Goal: Information Seeking & Learning: Learn about a topic

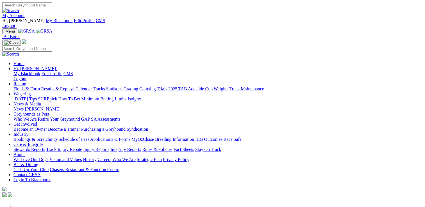
scroll to position [197, 0]
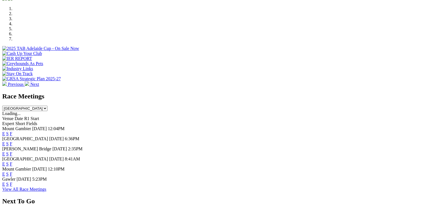
click at [12, 152] on link "F" at bounding box center [11, 154] width 3 height 5
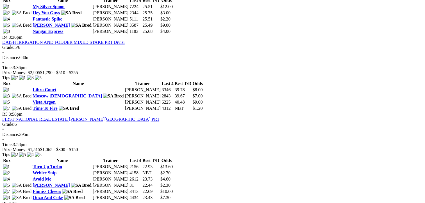
scroll to position [449, 0]
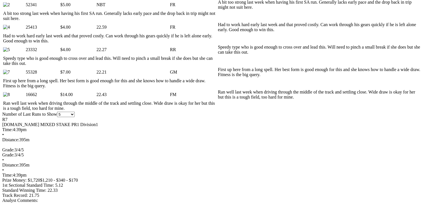
scroll to position [309, 0]
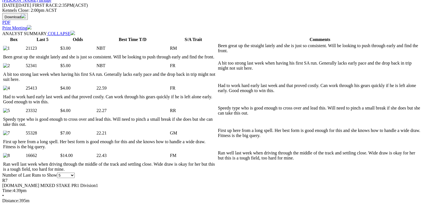
scroll to position [225, 0]
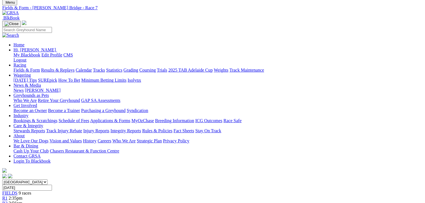
scroll to position [0, 0]
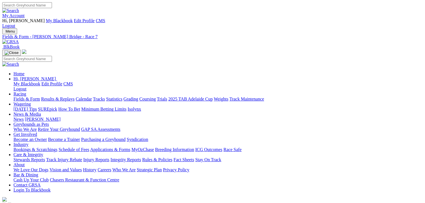
click at [27, 97] on link "Fields & Form" at bounding box center [26, 99] width 26 height 5
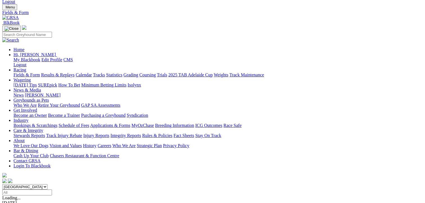
scroll to position [56, 0]
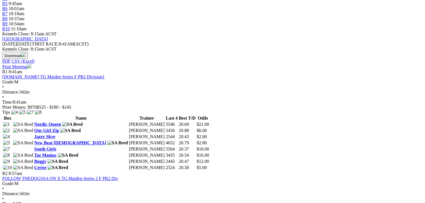
scroll to position [253, 0]
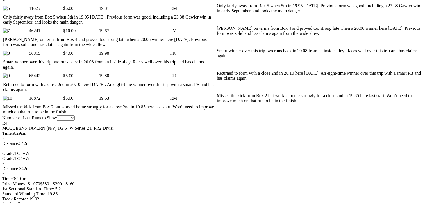
scroll to position [337, 0]
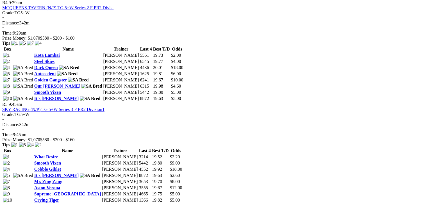
scroll to position [674, 0]
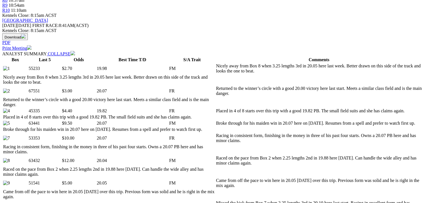
scroll to position [253, 0]
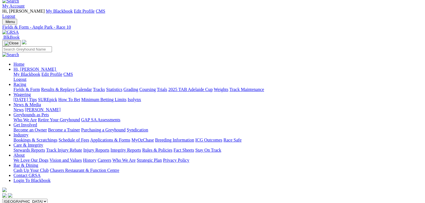
scroll to position [0, 0]
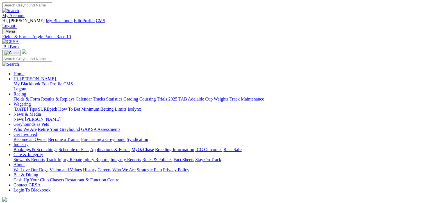
click at [27, 97] on link "Fields & Form" at bounding box center [26, 99] width 26 height 5
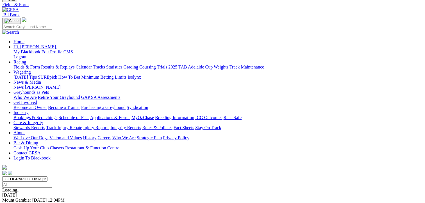
scroll to position [84, 0]
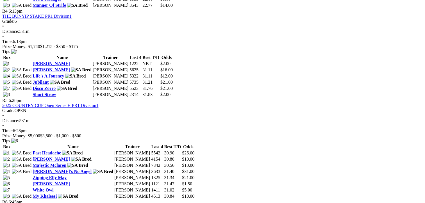
scroll to position [618, 0]
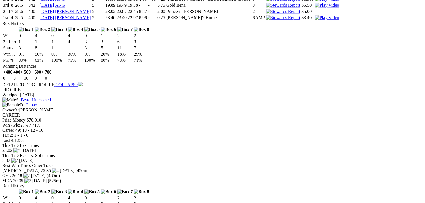
scroll to position [590, 0]
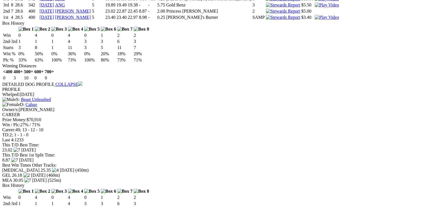
drag, startPoint x: 274, startPoint y: 17, endPoint x: 274, endPoint y: 22, distance: 4.5
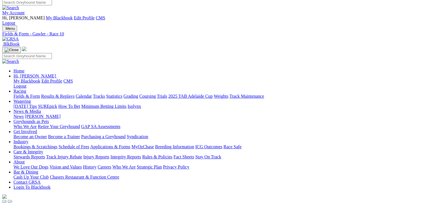
scroll to position [0, 0]
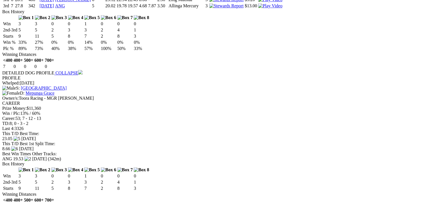
scroll to position [478, 0]
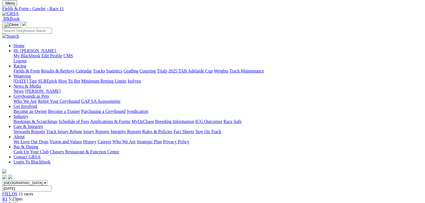
scroll to position [0, 0]
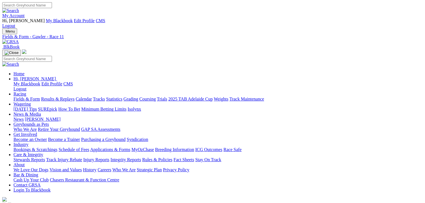
click at [25, 97] on link "Fields & Form" at bounding box center [26, 99] width 26 height 5
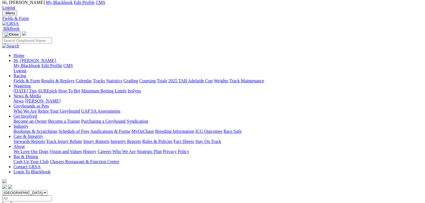
scroll to position [28, 0]
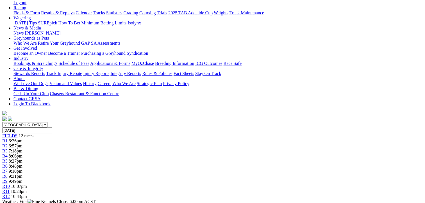
scroll to position [84, 0]
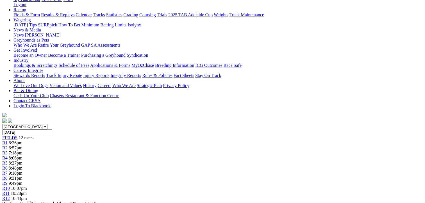
click at [136, 151] on div "R3 7:18pm" at bounding box center [212, 153] width 421 height 5
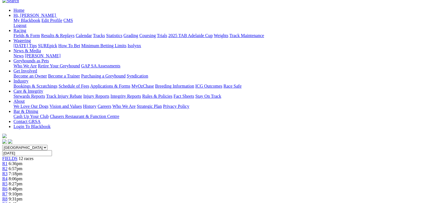
scroll to position [28, 0]
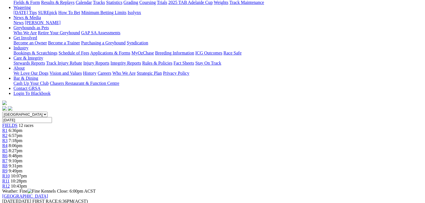
scroll to position [56, 0]
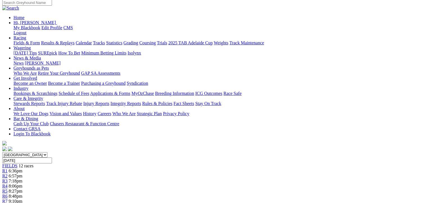
click at [8, 194] on span "R6" at bounding box center [4, 196] width 5 height 5
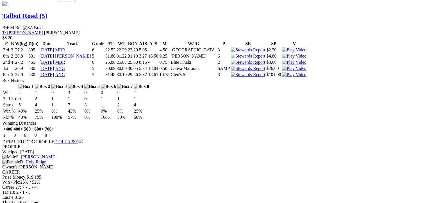
scroll to position [618, 0]
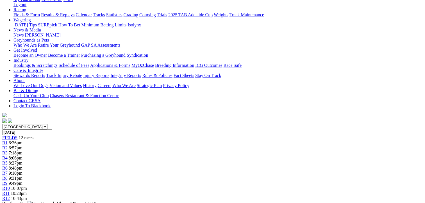
scroll to position [28, 0]
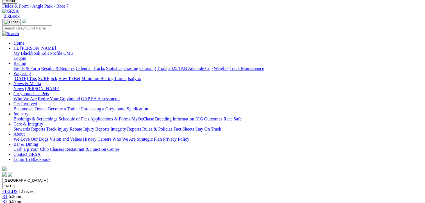
scroll to position [28, 0]
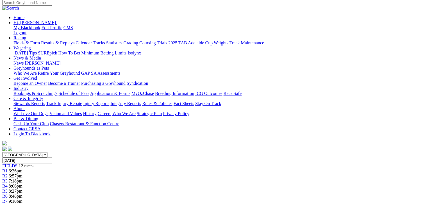
scroll to position [28, 0]
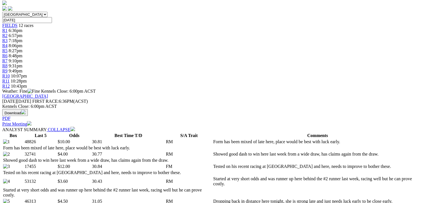
scroll to position [84, 0]
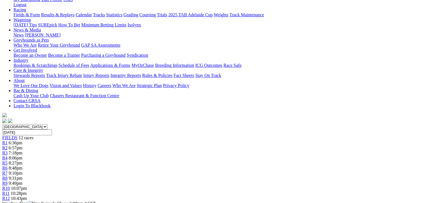
click at [27, 191] on span "10:28pm" at bounding box center [19, 193] width 16 height 5
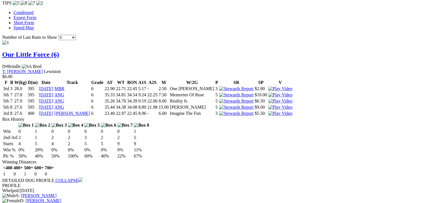
scroll to position [562, 0]
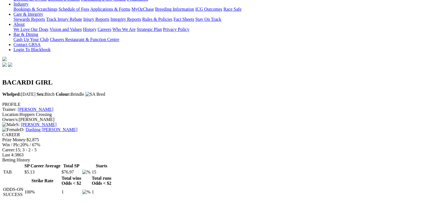
scroll to position [197, 0]
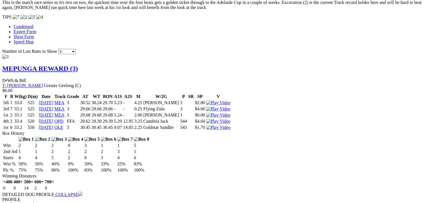
scroll to position [618, 0]
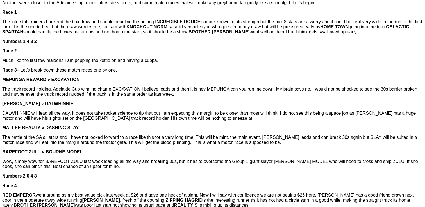
scroll to position [197, 0]
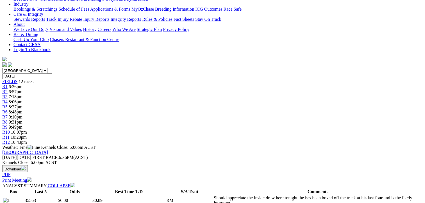
scroll to position [28, 0]
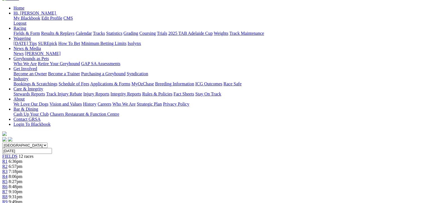
scroll to position [56, 0]
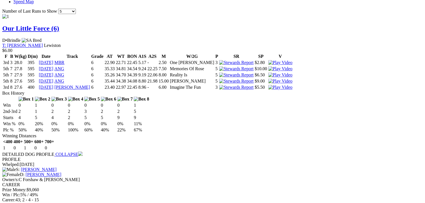
scroll to position [590, 0]
